Goal: Contribute content: Add original content to the website for others to see

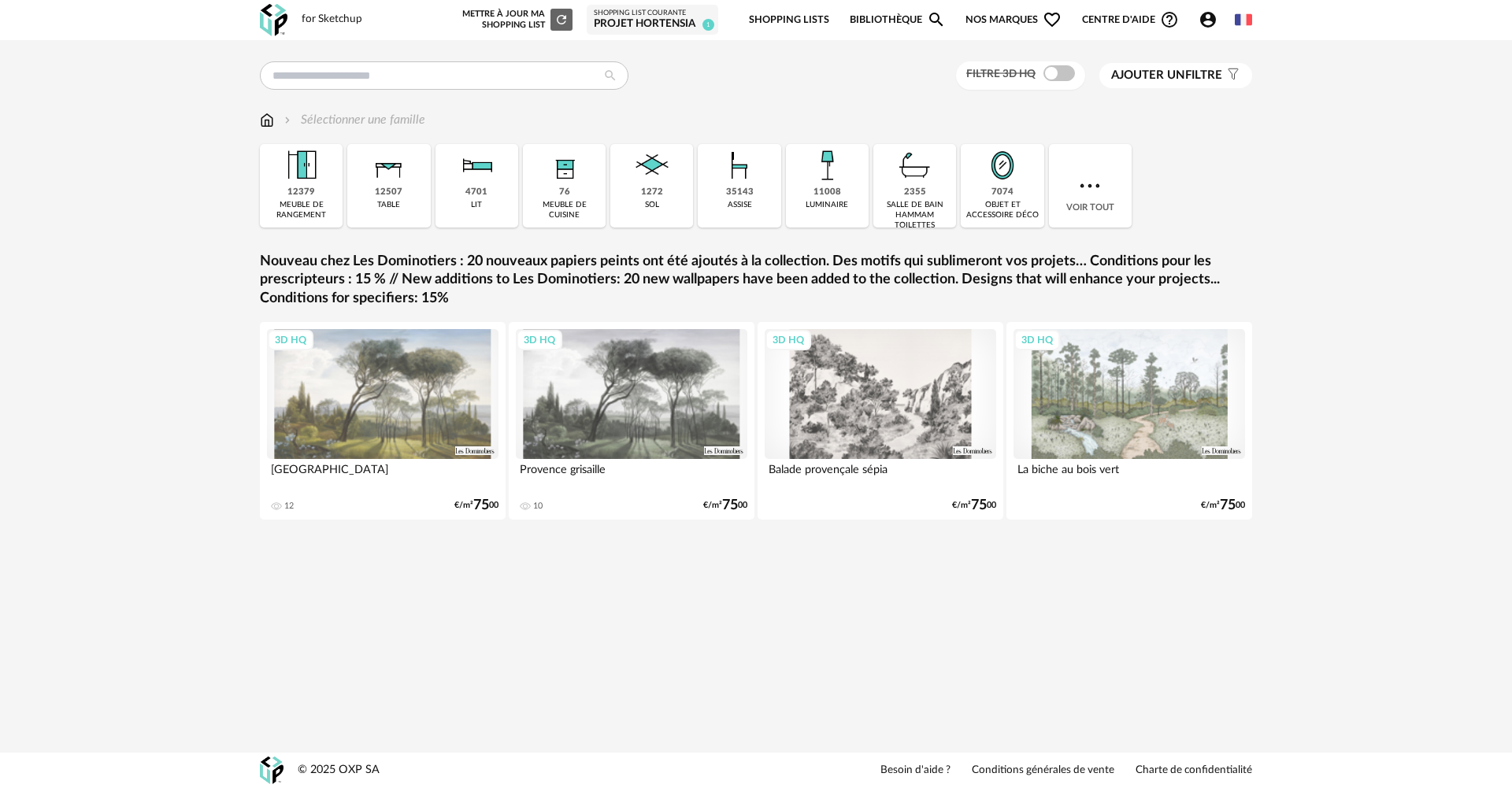
click at [648, 18] on div "Projet Hortensia" at bounding box center [652, 24] width 117 height 14
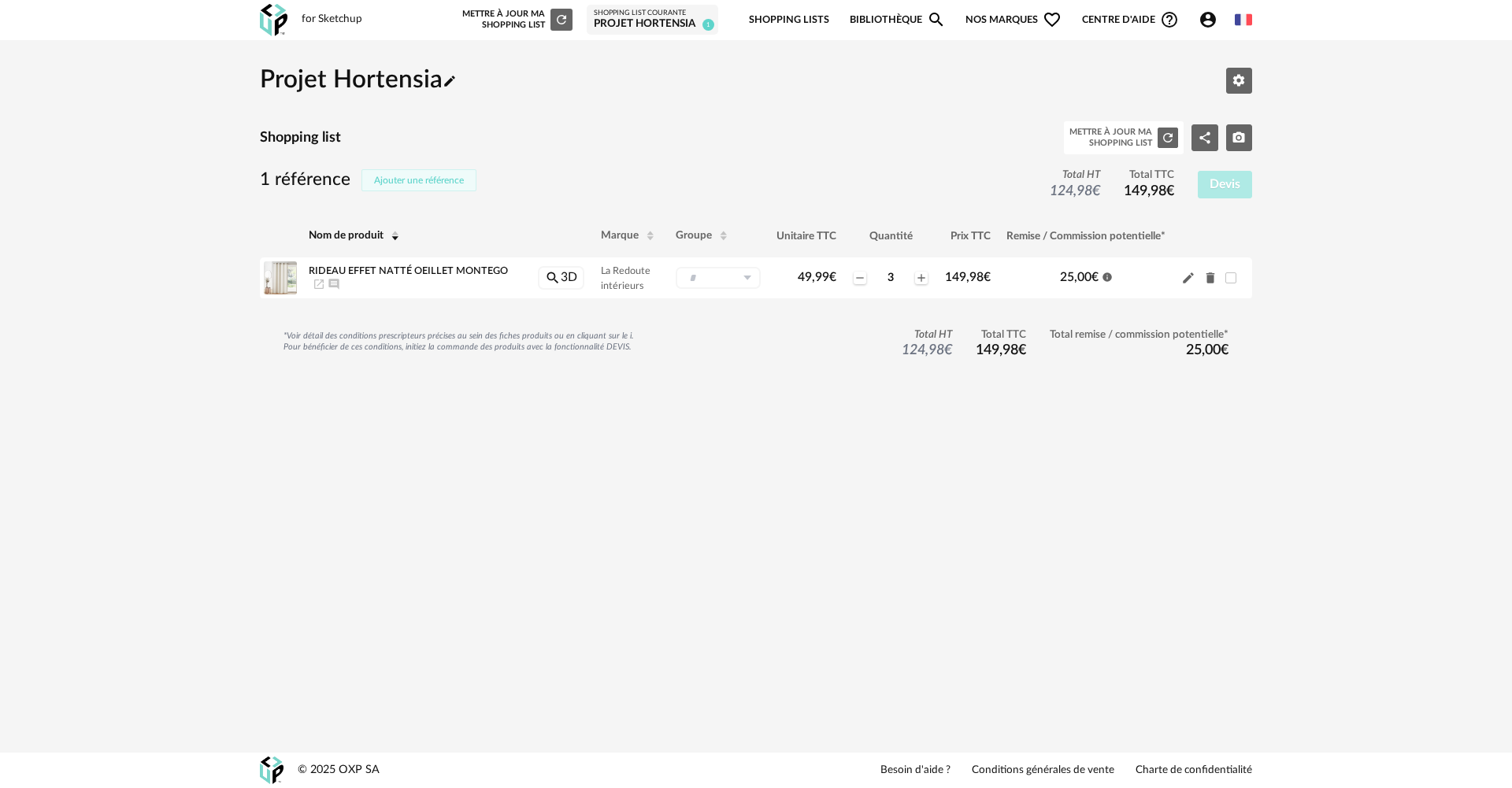
click at [421, 181] on span "Ajouter une référence" at bounding box center [419, 180] width 90 height 9
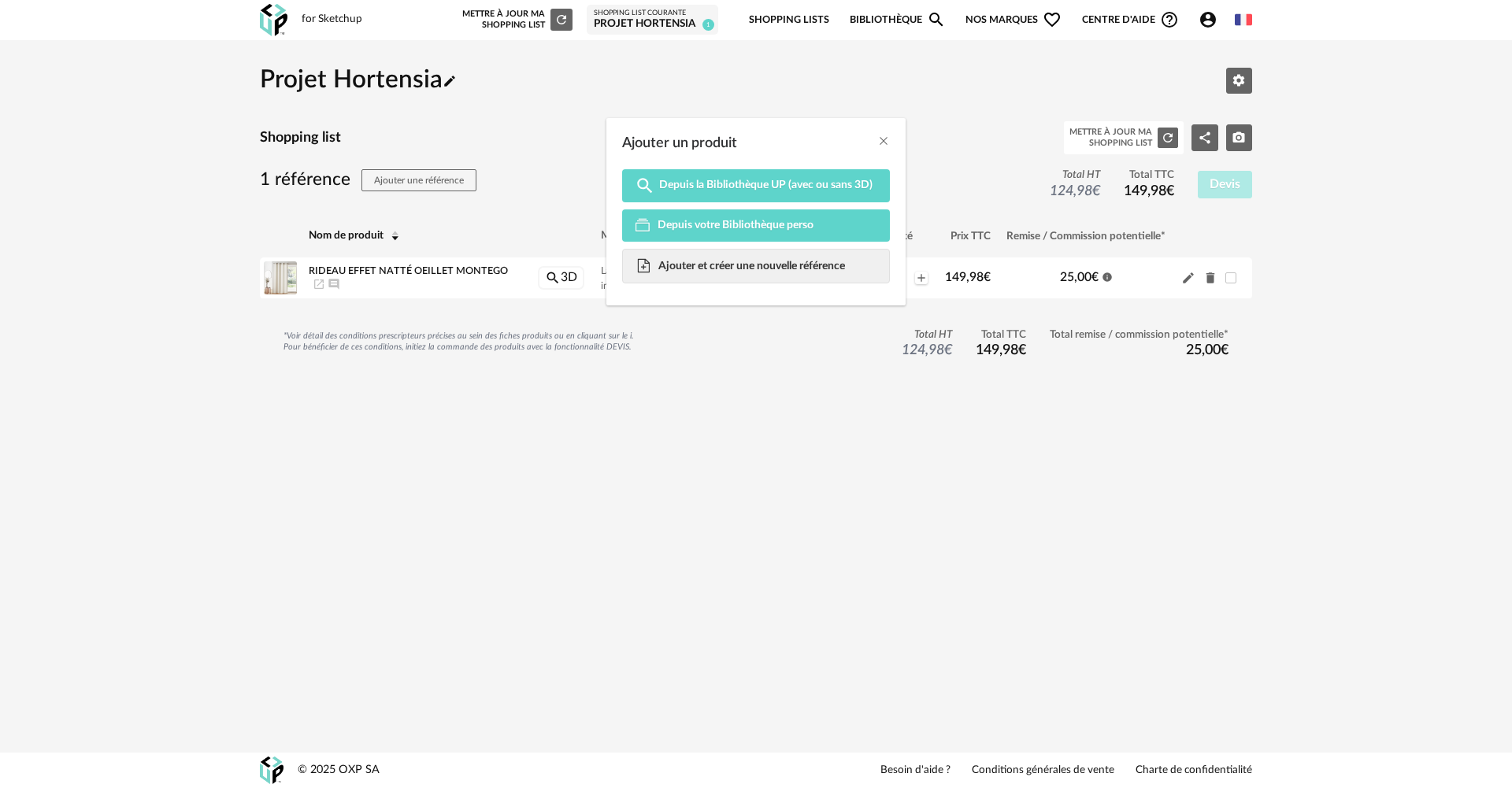
click at [448, 98] on div "Ajouter un produit Magnify icon Depuis la Bibliothèque UP (avec ou sans 3D) Dep…" at bounding box center [756, 394] width 1512 height 788
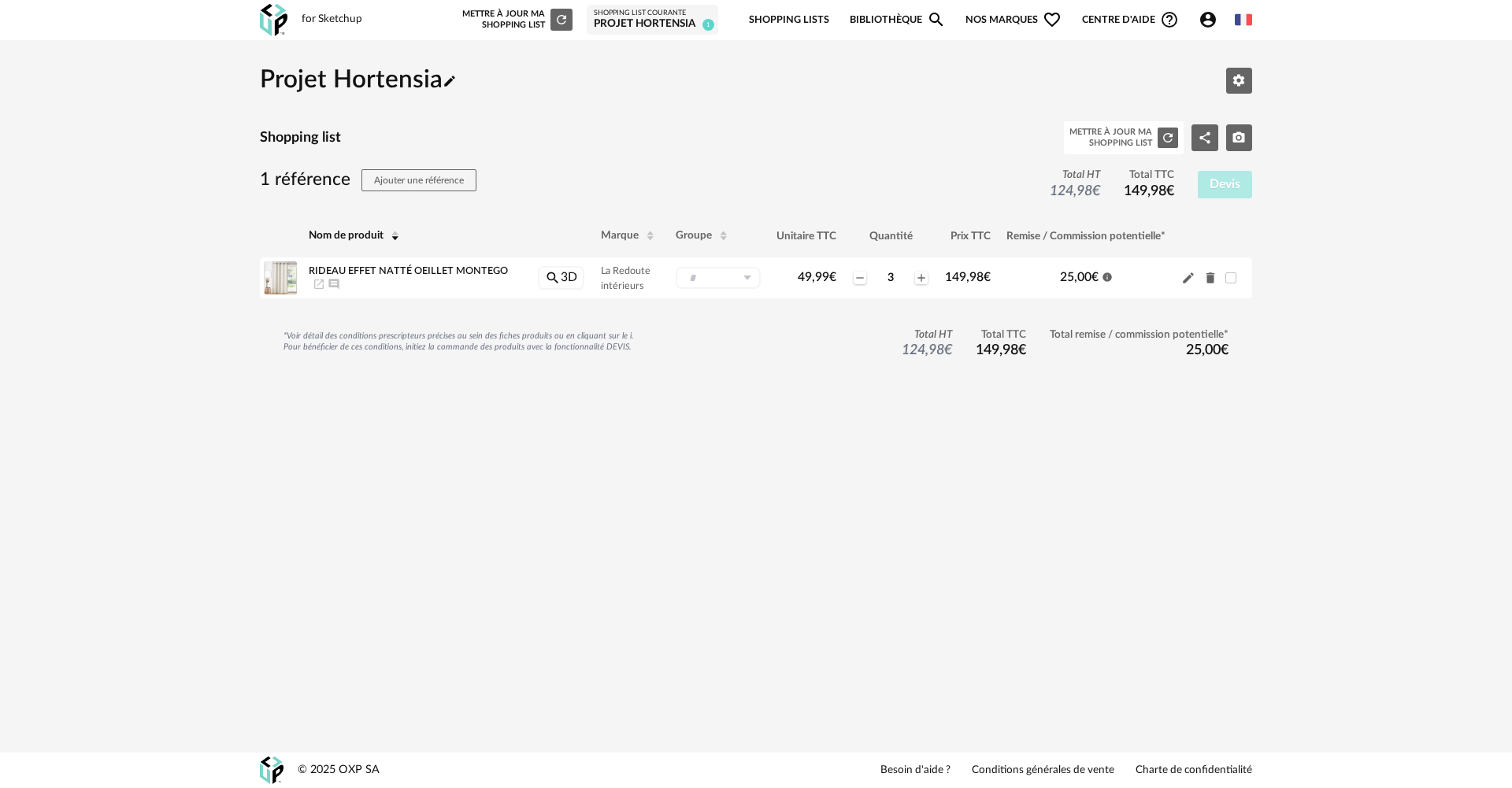
click at [1207, 23] on icon "Account Circle icon" at bounding box center [1208, 20] width 19 height 19
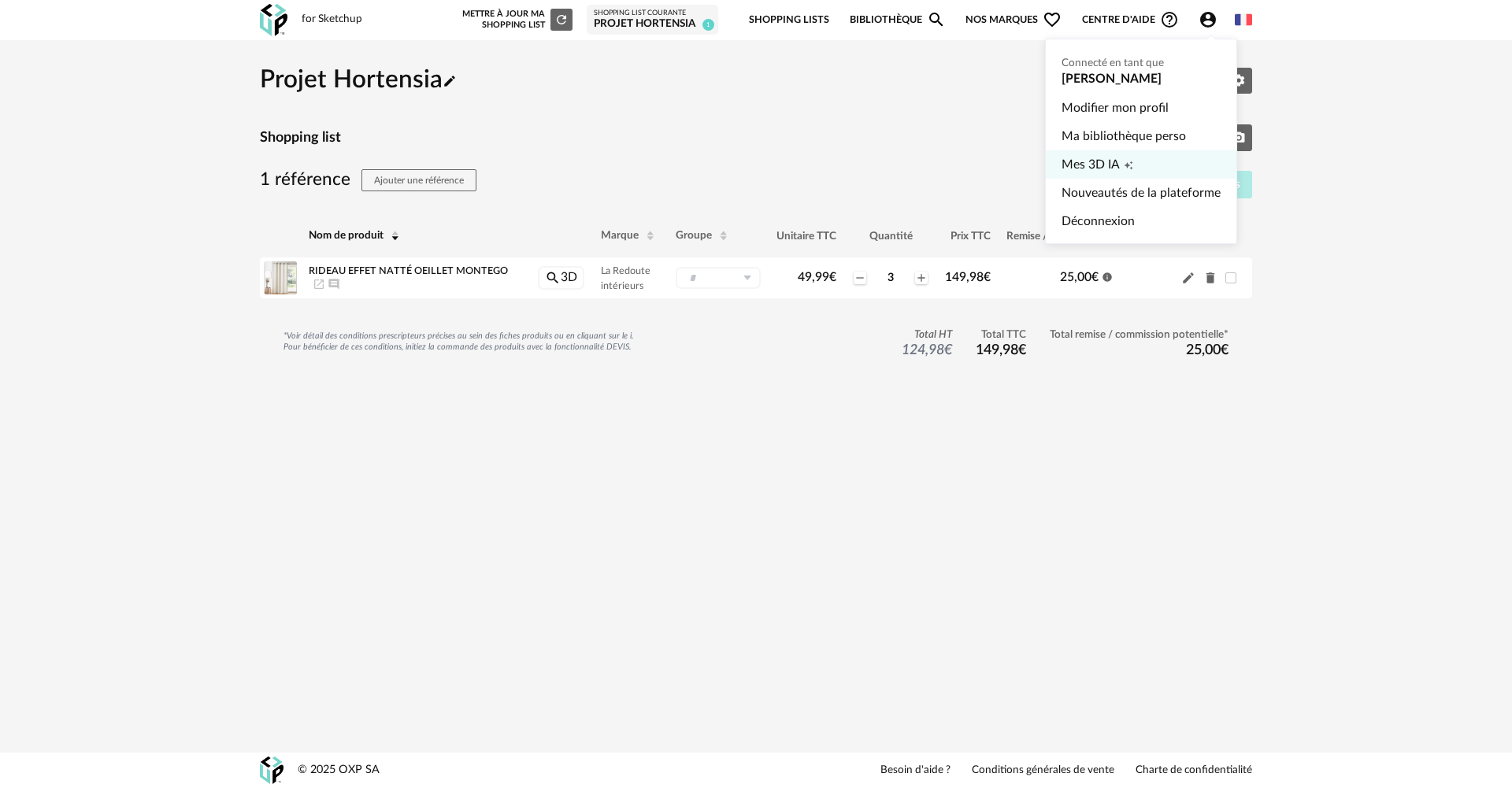
click at [1106, 167] on span "Mes 3D IA" at bounding box center [1091, 164] width 59 height 29
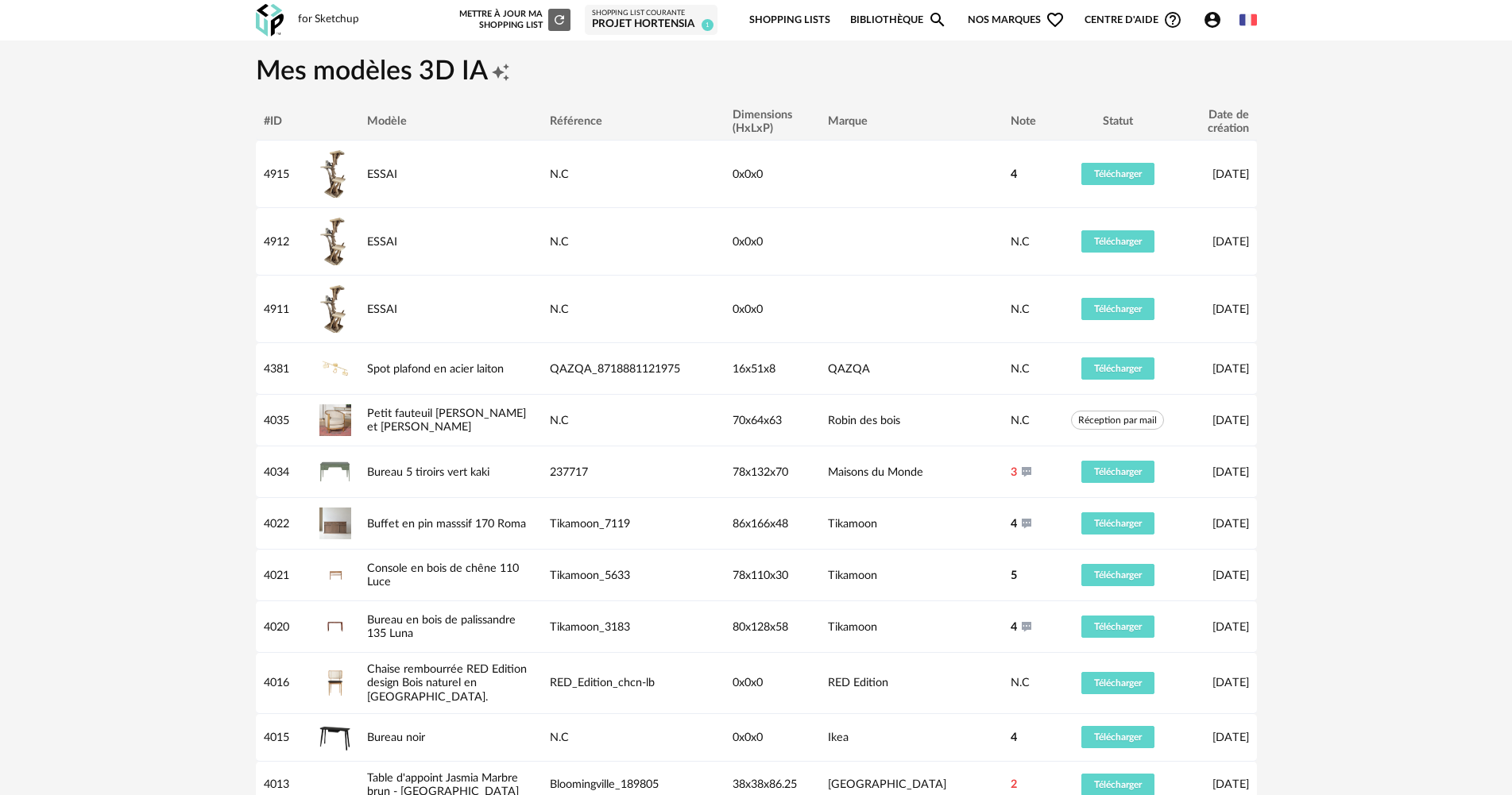
click at [1206, 25] on icon "Account Circle icon" at bounding box center [1212, 20] width 19 height 19
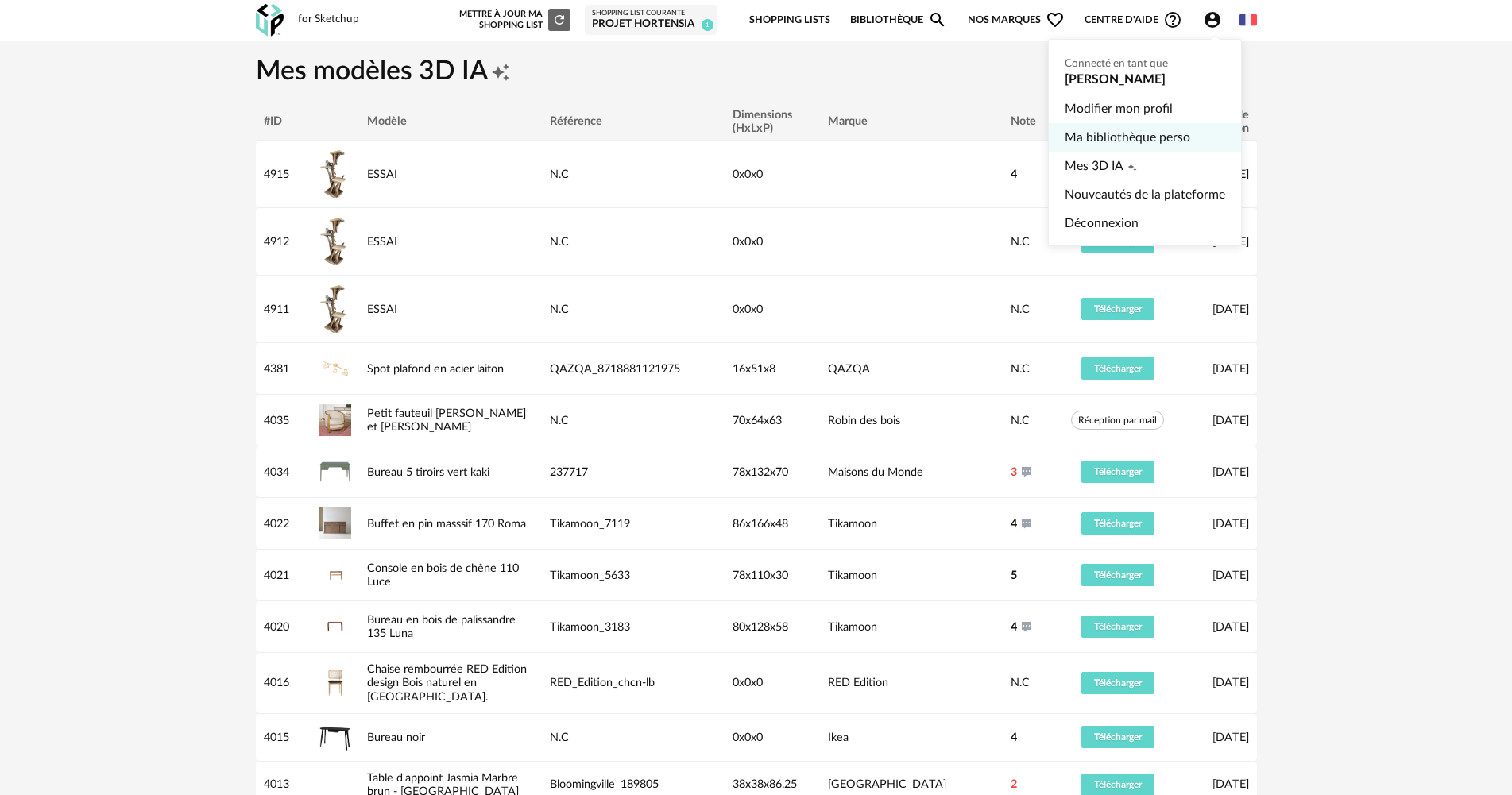
click at [1115, 137] on link "Ma bibliothèque perso" at bounding box center [1145, 137] width 160 height 29
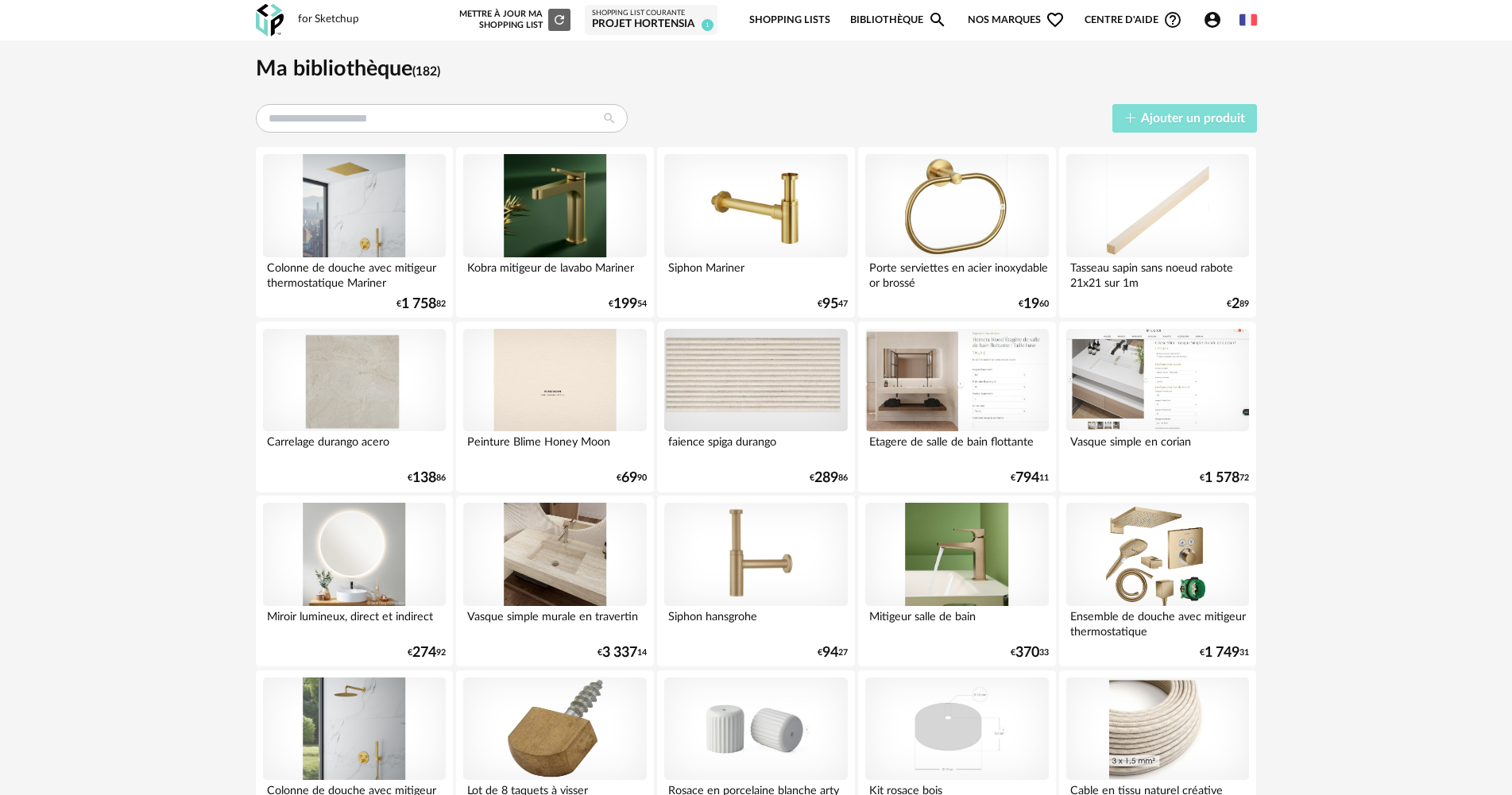
click at [1154, 112] on button "Ajouter un produit" at bounding box center [1185, 118] width 144 height 29
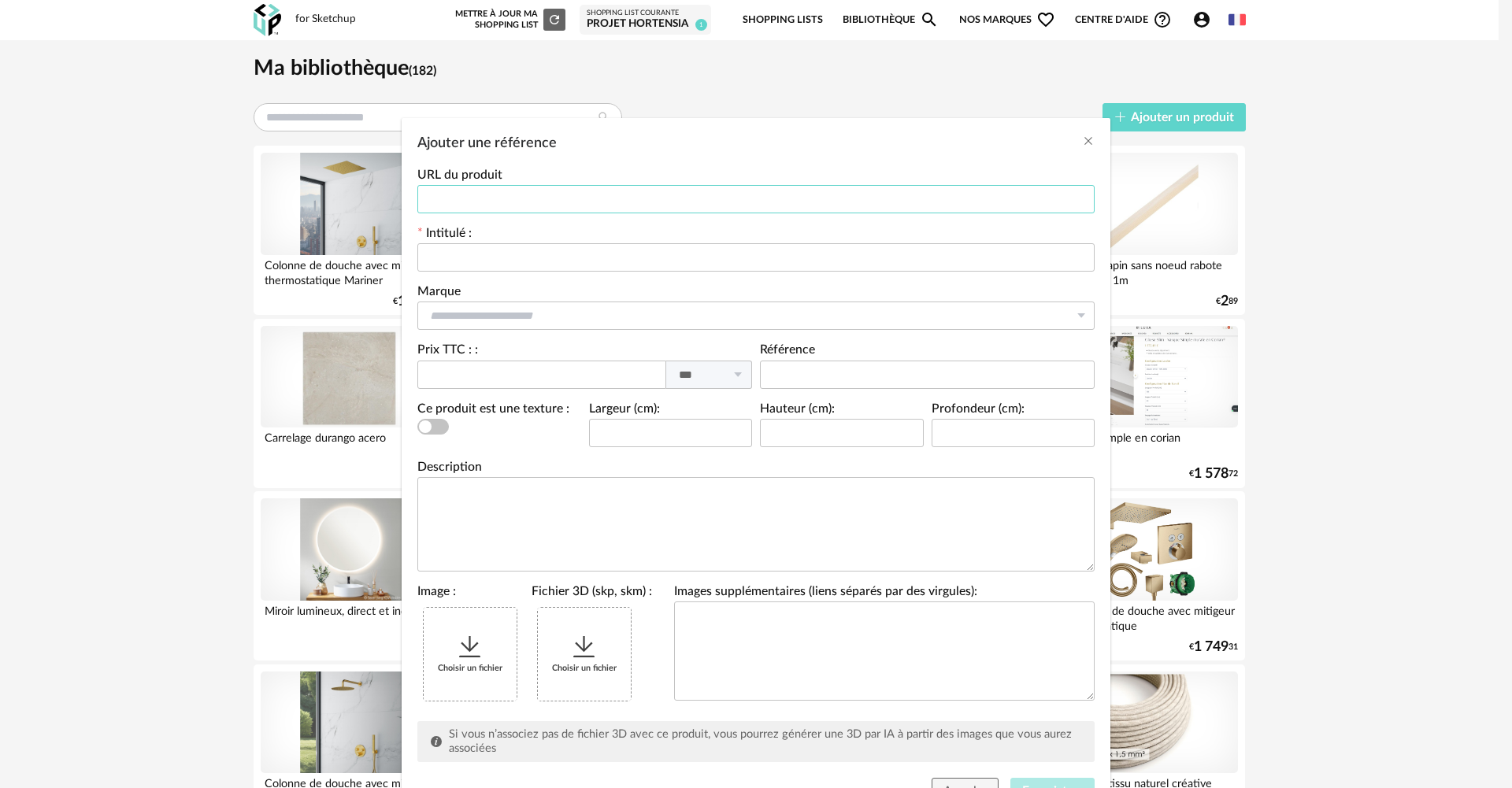
click at [522, 204] on input "Ajouter une référence" at bounding box center [756, 199] width 677 height 29
click at [504, 265] on input "Ajouter une référence" at bounding box center [756, 257] width 677 height 29
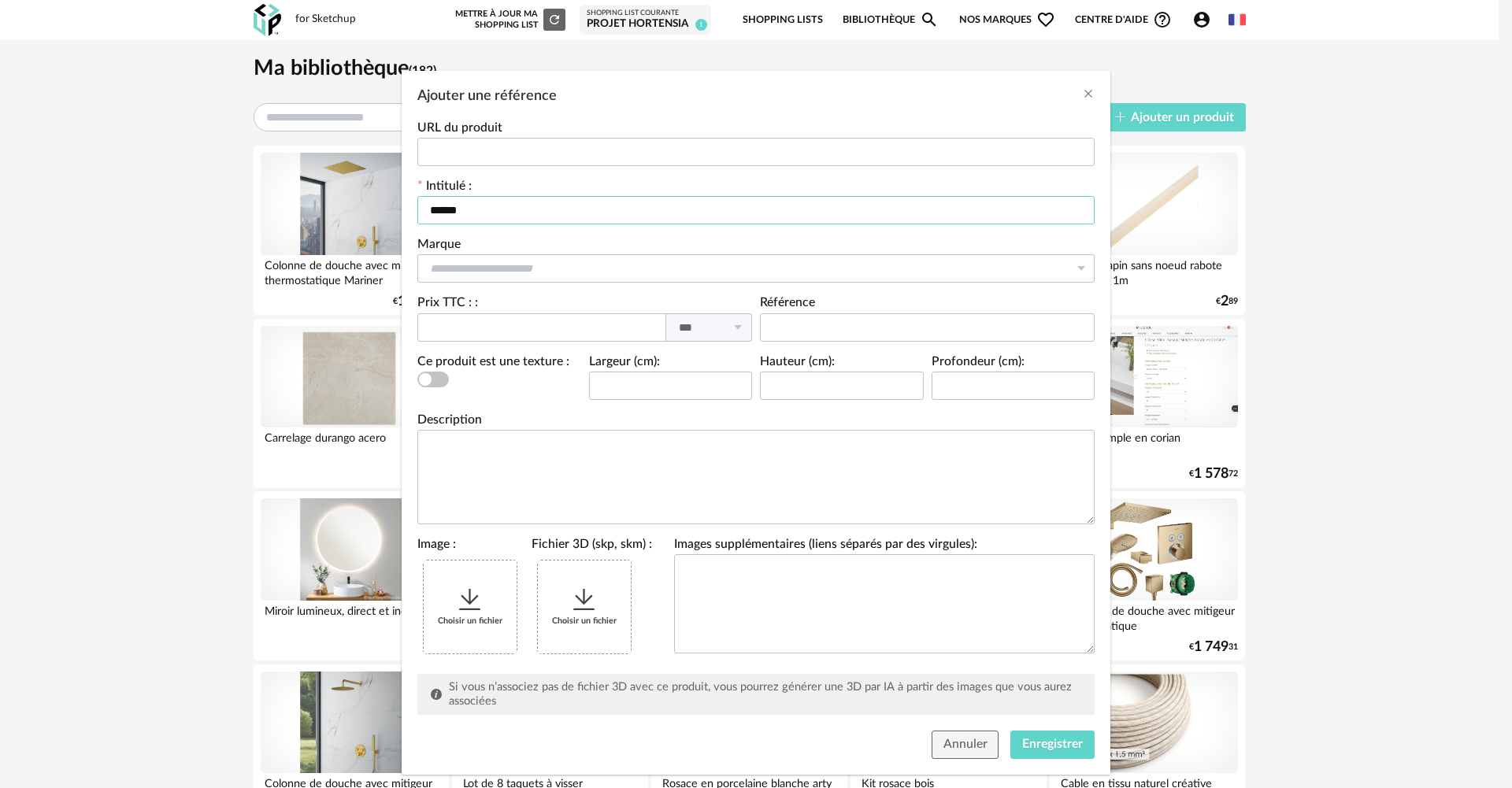
scroll to position [73, 0]
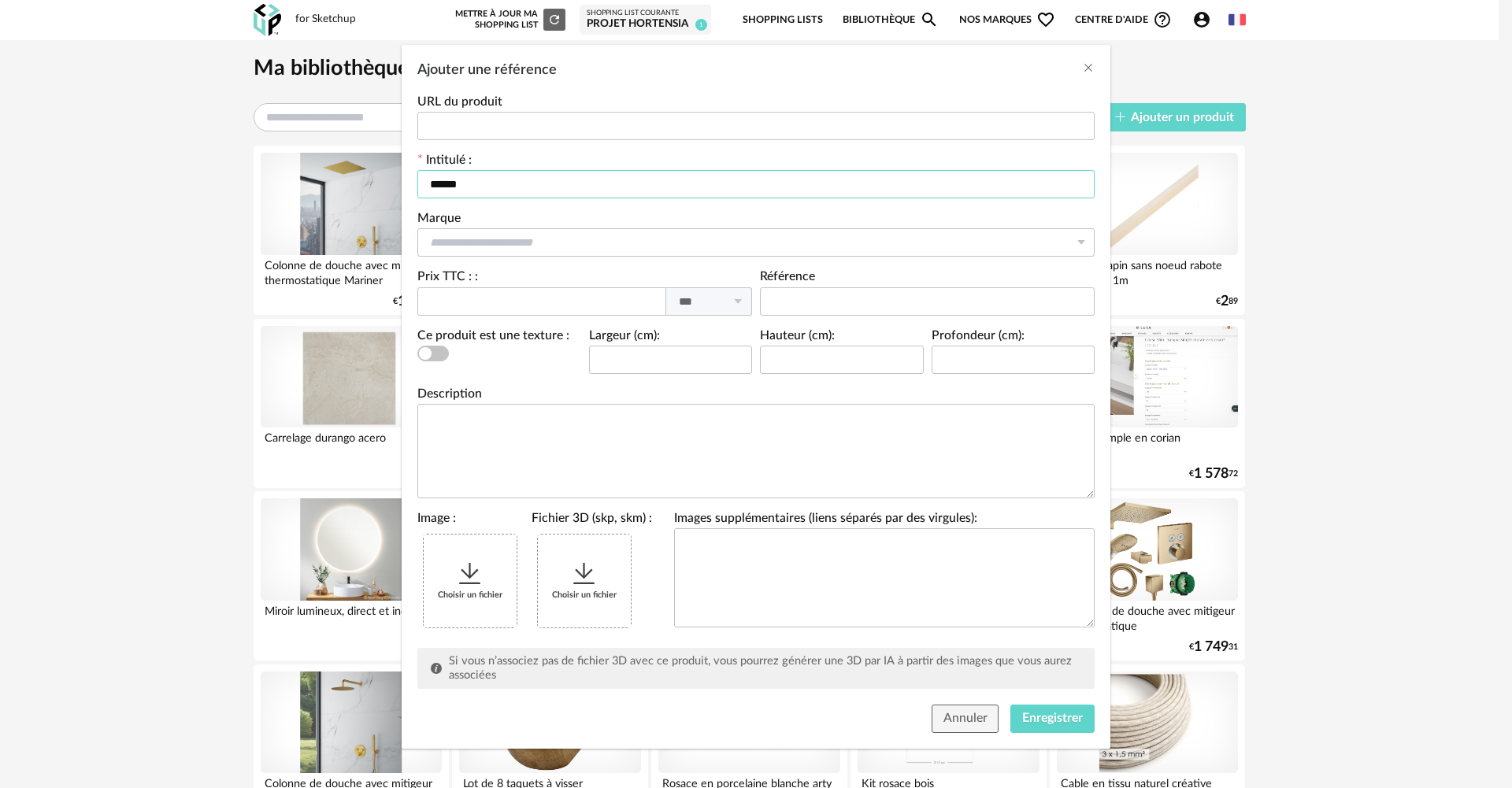
type input "******"
click at [509, 560] on div "Choisir un fichier" at bounding box center [470, 582] width 93 height 93
click at [1061, 713] on span "Enregistrer" at bounding box center [1052, 718] width 60 height 13
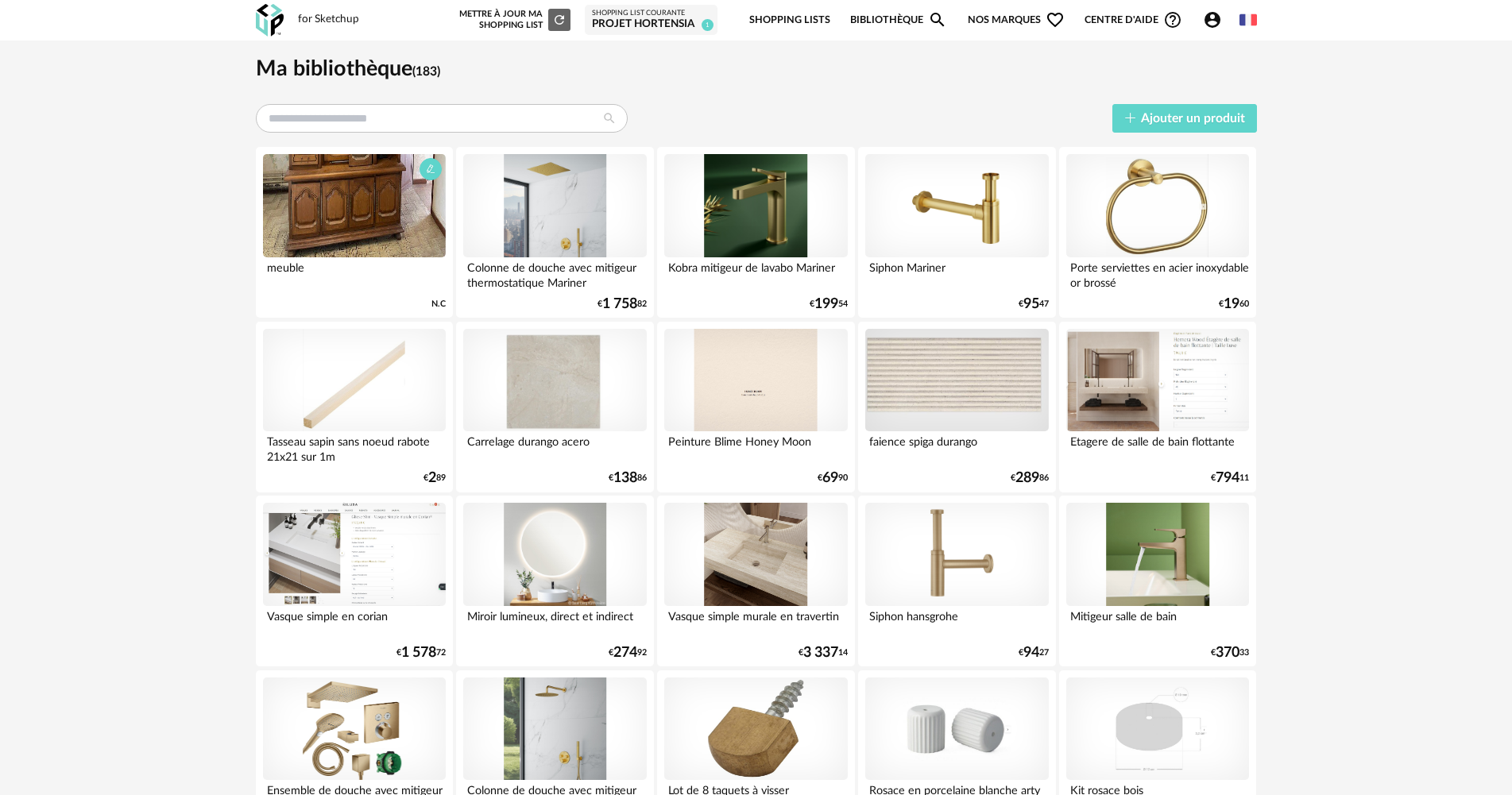
click at [332, 199] on div at bounding box center [354, 205] width 183 height 103
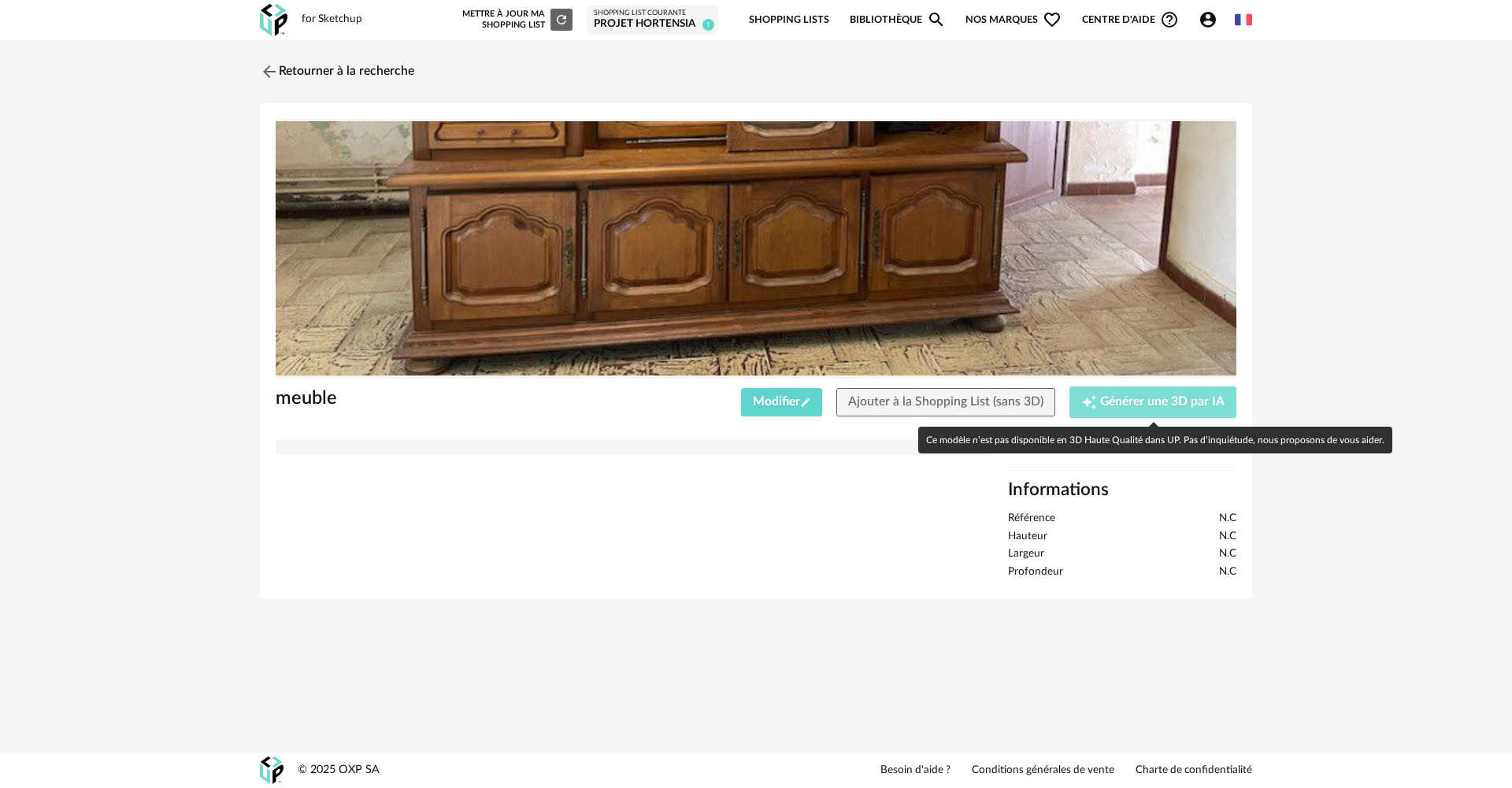
click at [1096, 406] on icon "Creation icon" at bounding box center [1089, 401] width 14 height 14
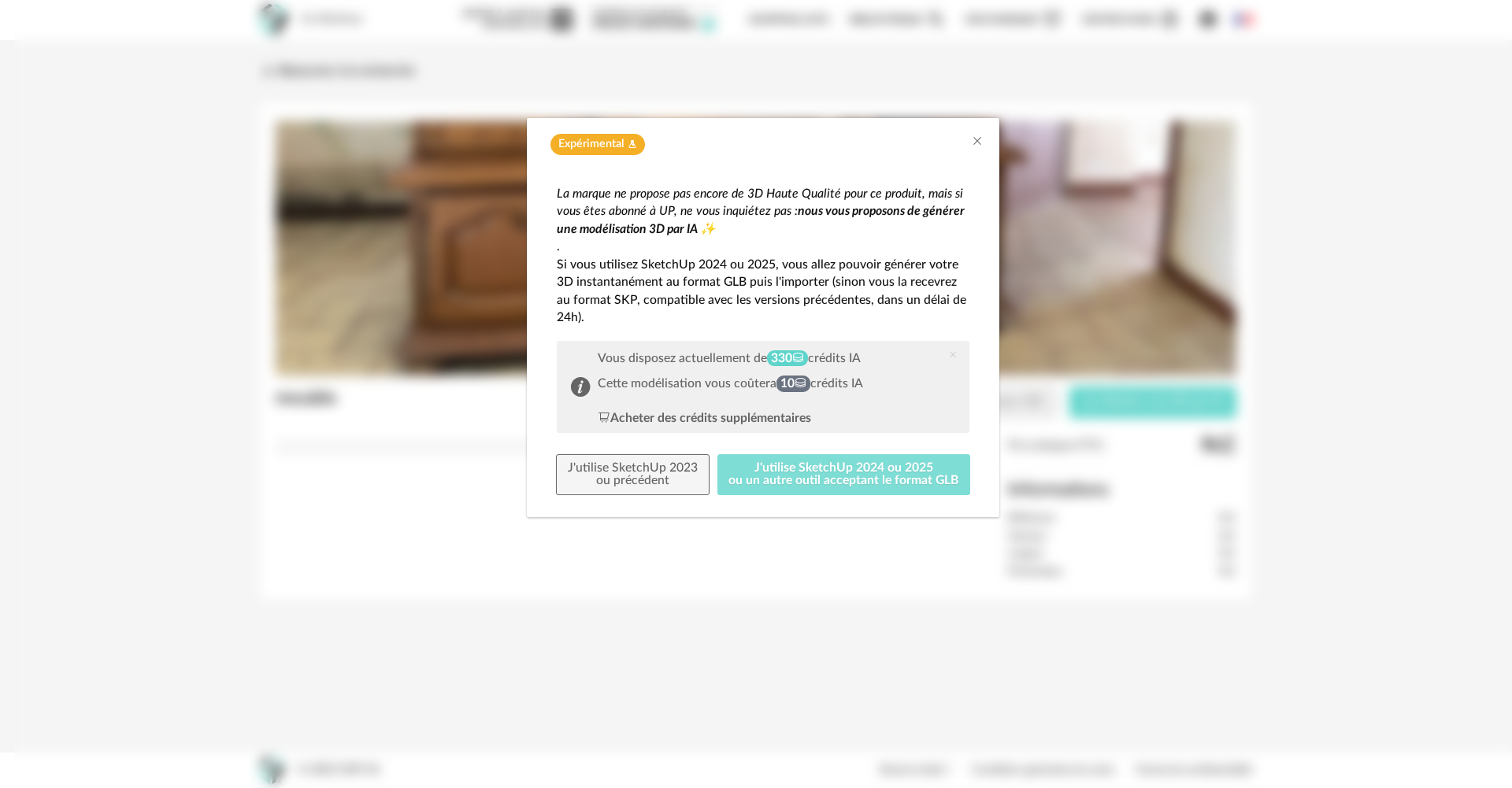
click at [782, 484] on button "J'utilise SketchUp 2024 ou 2025 ou un autre outil acceptant le format GLB" at bounding box center [844, 475] width 254 height 41
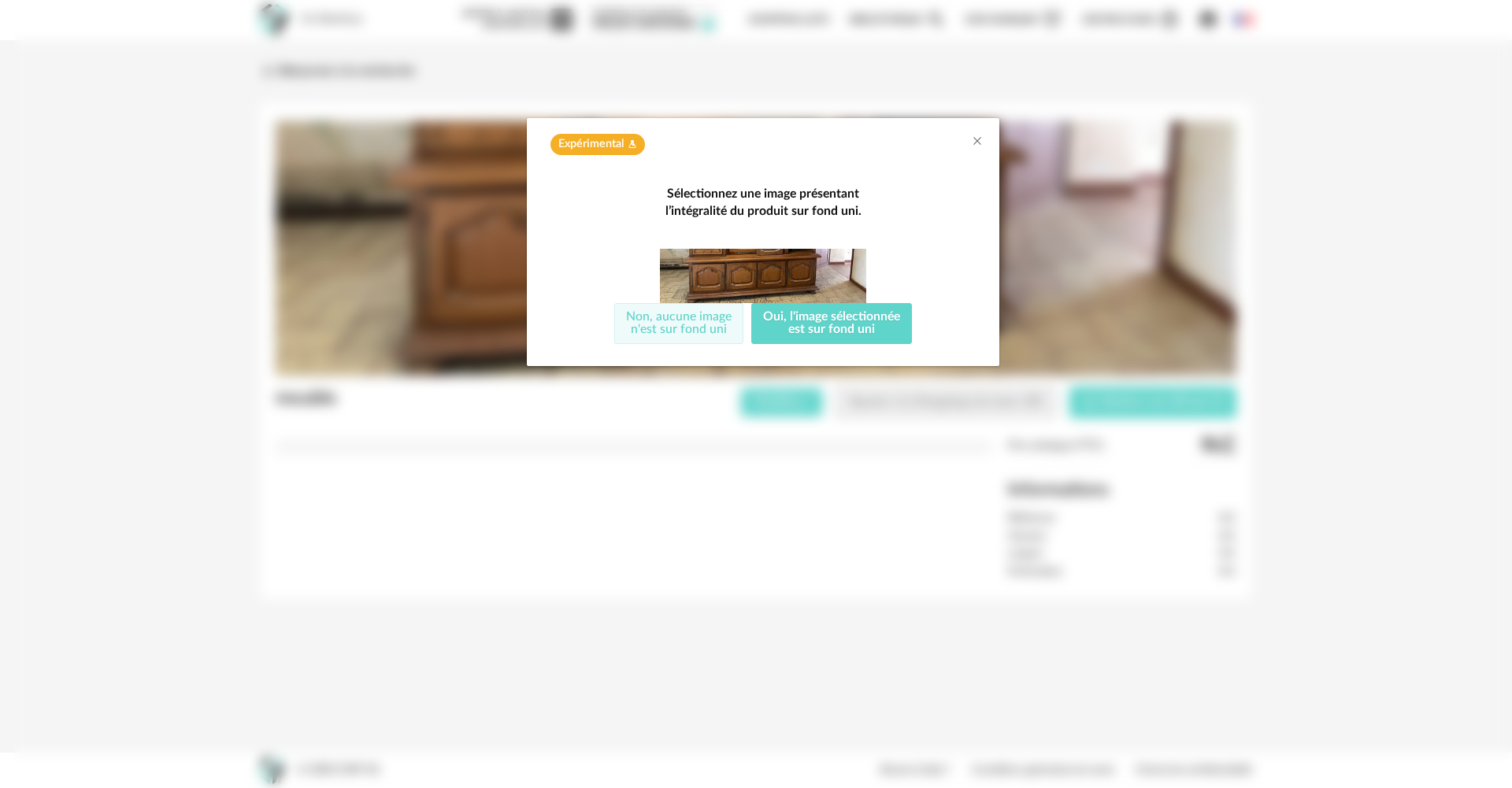
click at [736, 326] on button "Non, aucune image n'est sur fond uni" at bounding box center [678, 323] width 129 height 41
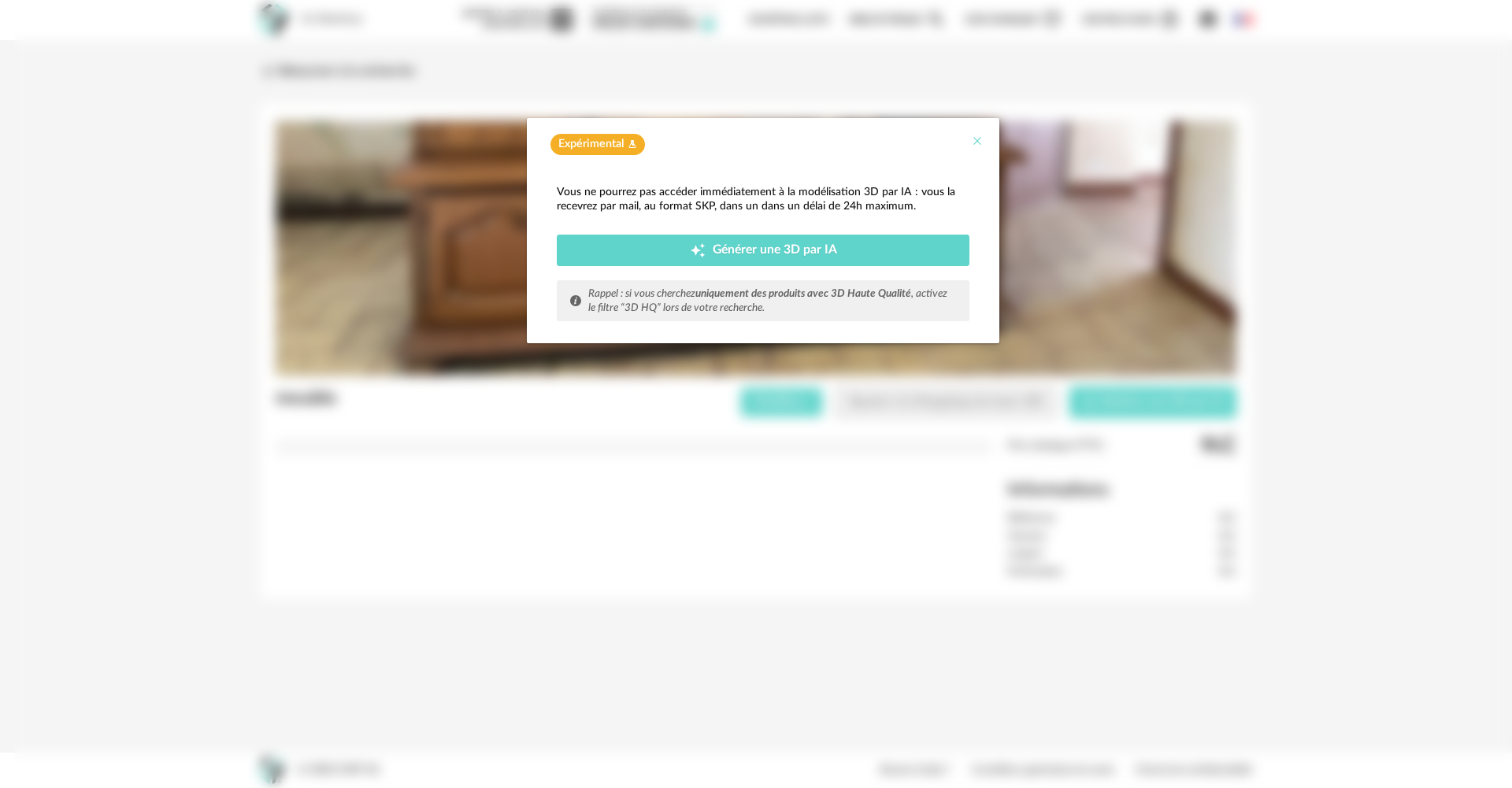
click at [974, 141] on icon "Close" at bounding box center [978, 141] width 13 height 13
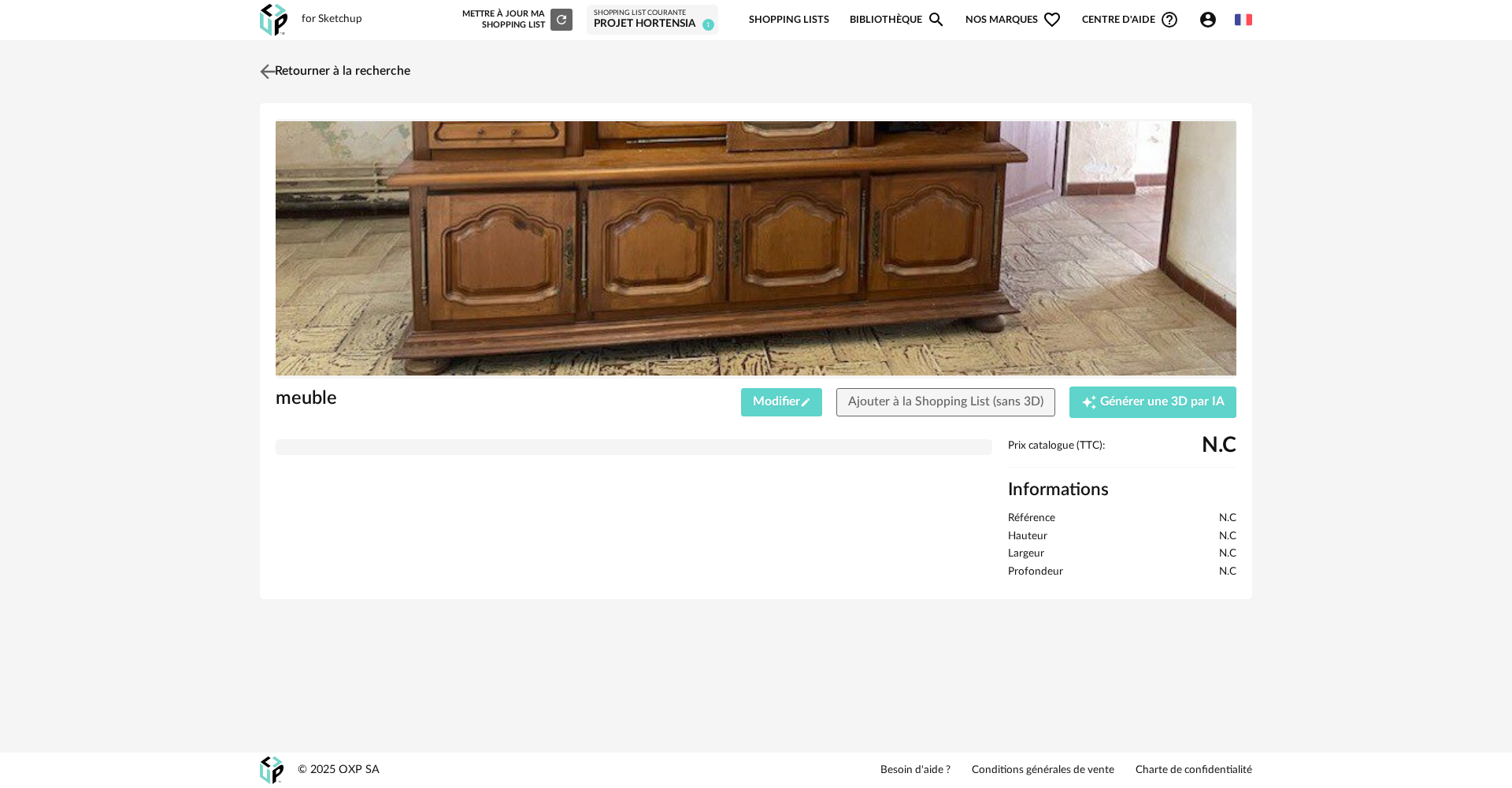
click at [261, 81] on img at bounding box center [268, 71] width 23 height 23
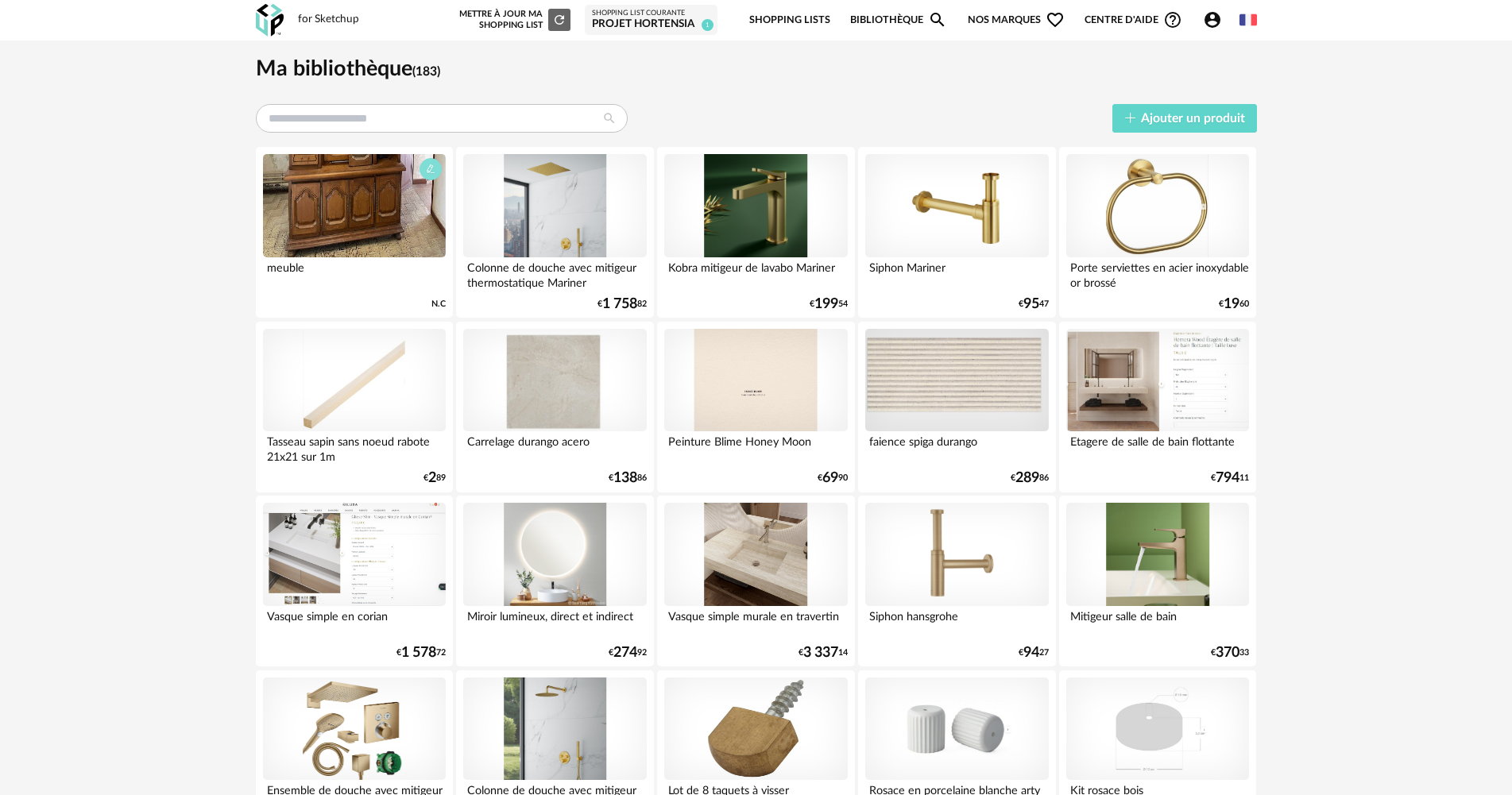
drag, startPoint x: 423, startPoint y: 235, endPoint x: 427, endPoint y: 169, distance: 66.1
click at [427, 169] on icon "button" at bounding box center [430, 169] width 9 height 9
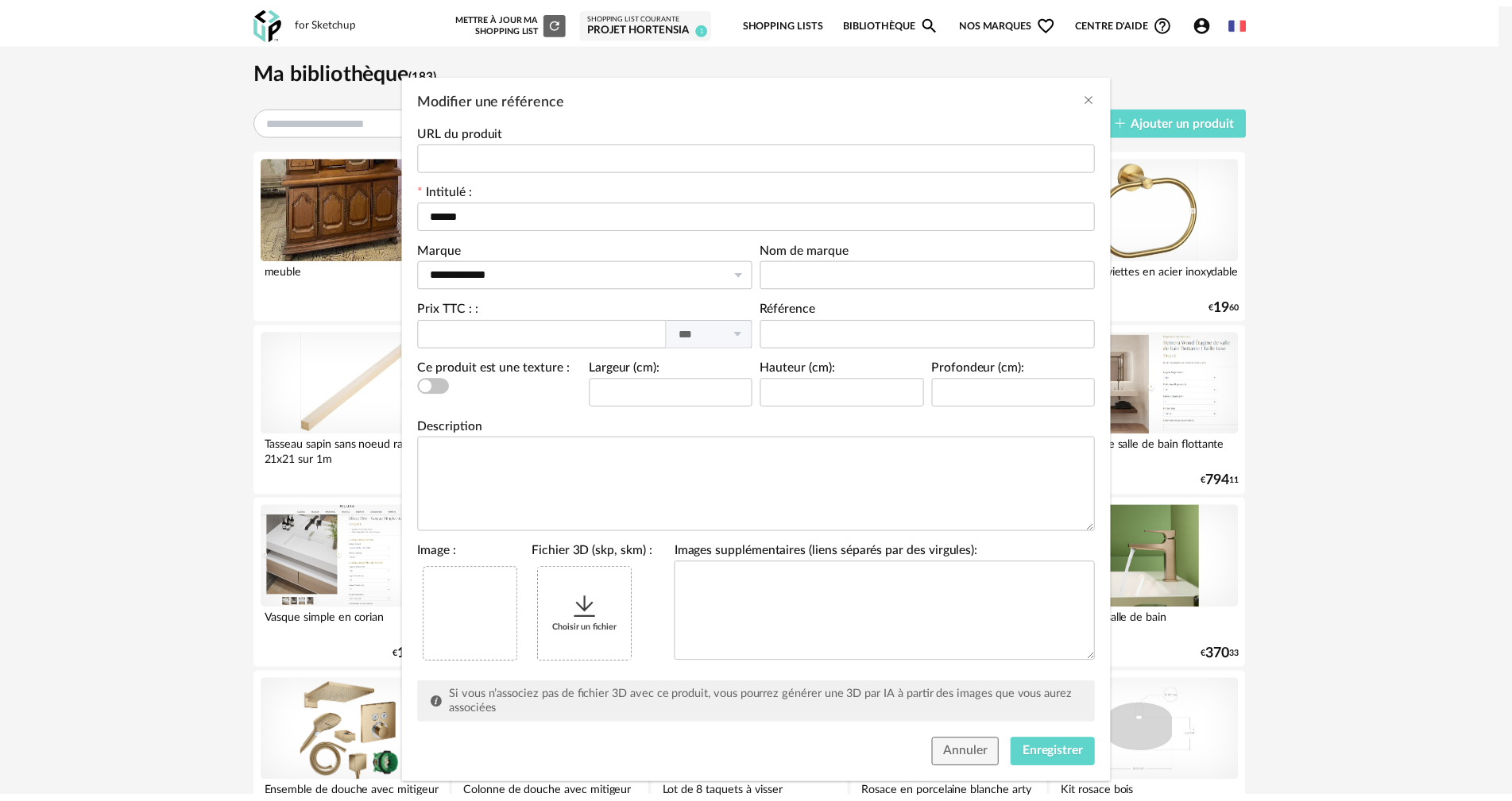
scroll to position [74, 0]
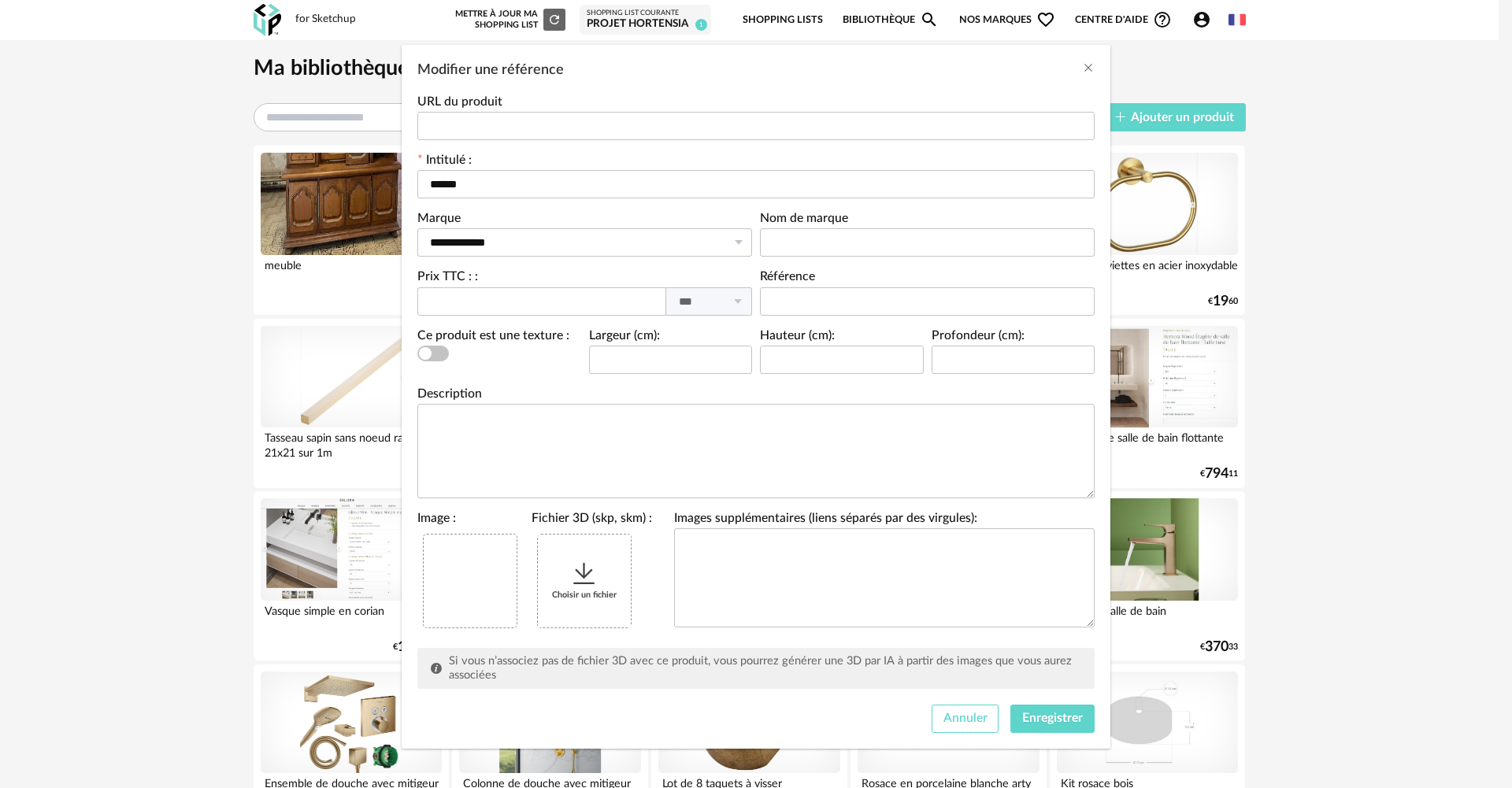
click at [960, 717] on span "Annuler" at bounding box center [965, 718] width 44 height 13
